Goal: Navigation & Orientation: Find specific page/section

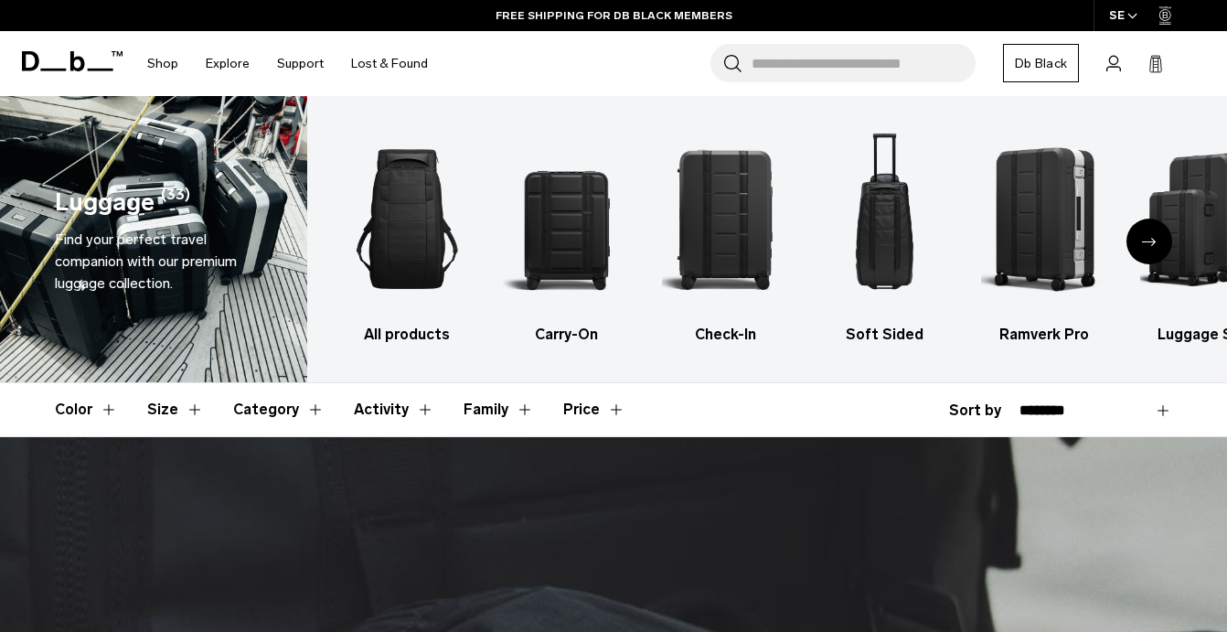
click at [1152, 242] on icon "Next slide" at bounding box center [1149, 242] width 15 height 8
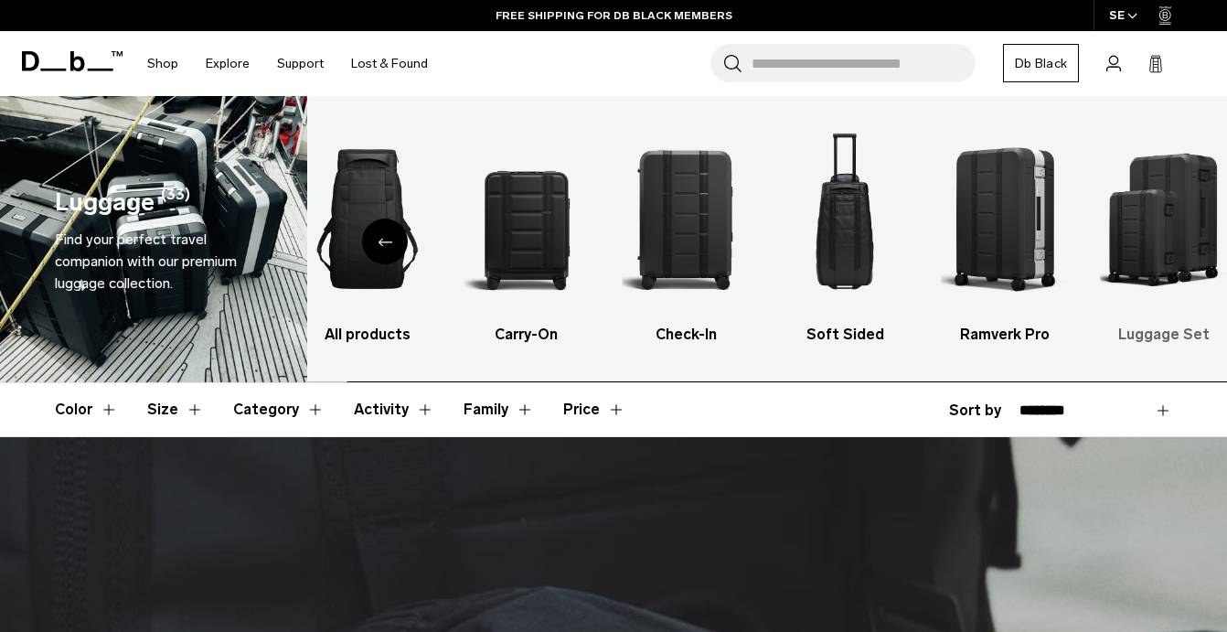
click at [1141, 242] on img "6 / 6" at bounding box center [1163, 218] width 127 height 191
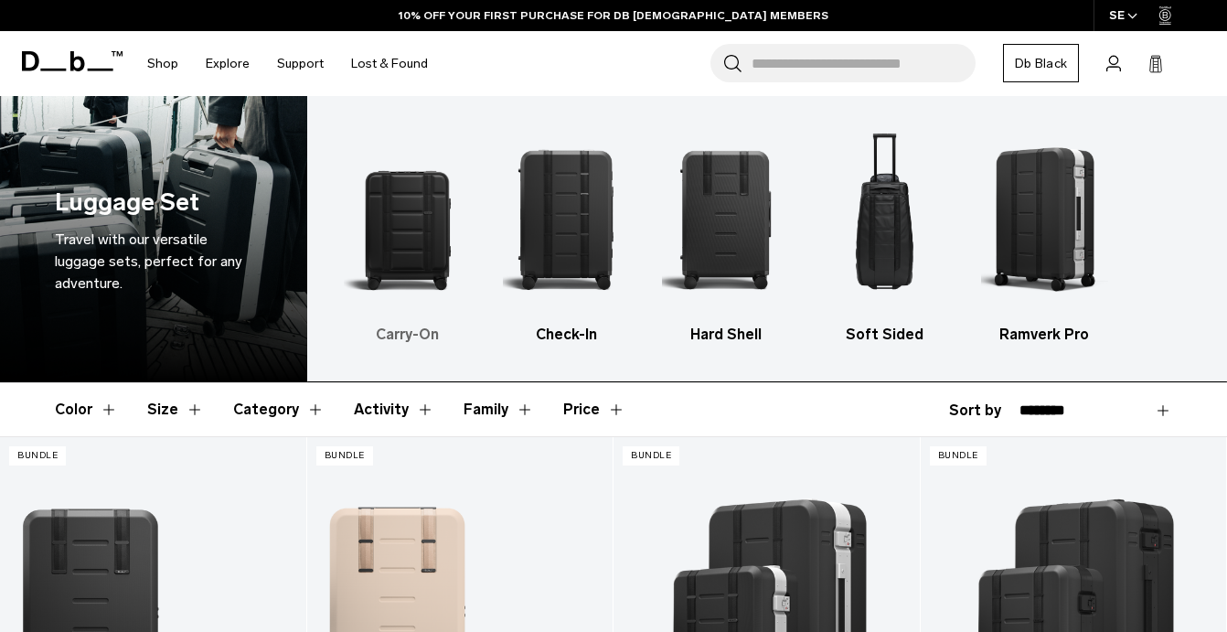
click at [416, 258] on img "1 / 5" at bounding box center [407, 218] width 127 height 191
click at [415, 257] on img "1 / 5" at bounding box center [407, 218] width 127 height 191
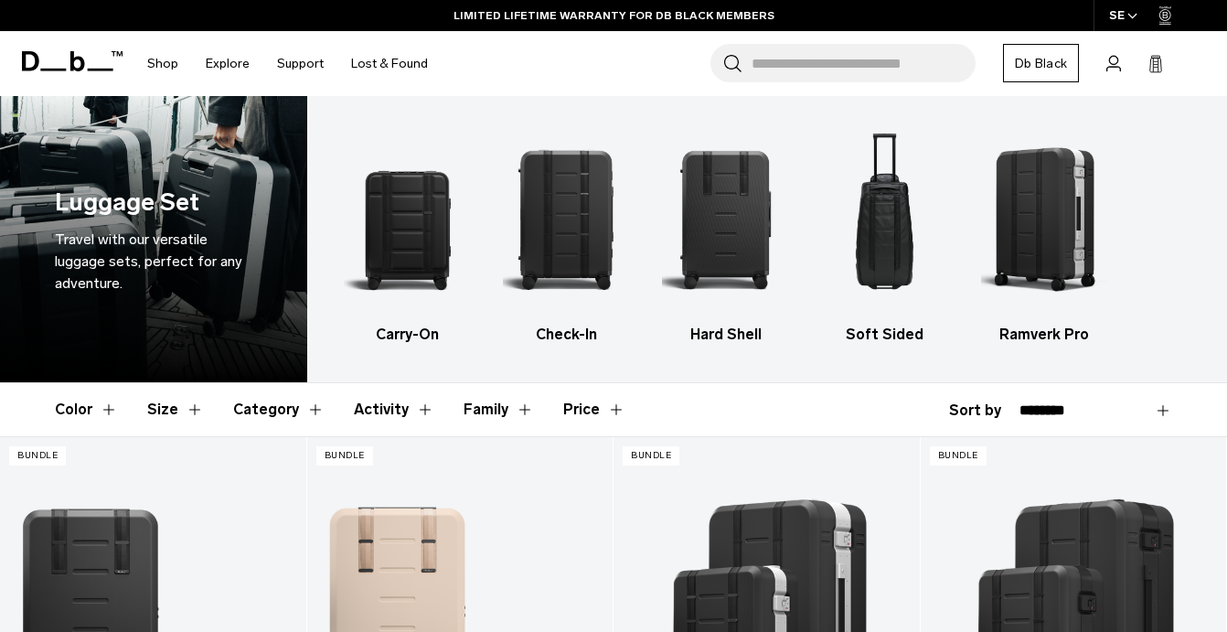
click at [69, 59] on icon at bounding box center [72, 61] width 101 height 20
